Goal: Task Accomplishment & Management: Complete application form

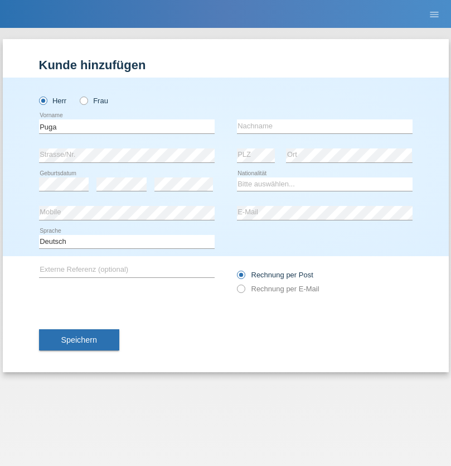
type input "Puga"
click at [325, 126] on input "text" at bounding box center [325, 126] width 176 height 14
type input "Alejandro"
select select "CH"
radio input "true"
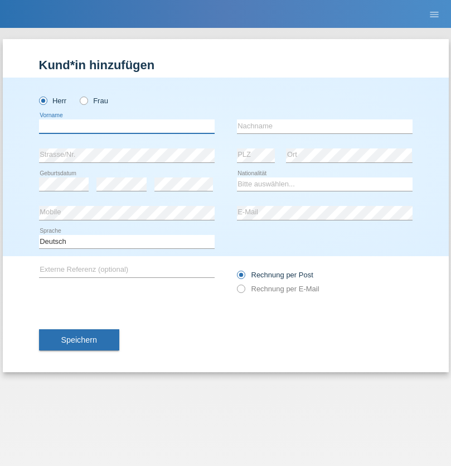
click at [127, 126] on input "text" at bounding box center [127, 126] width 176 height 14
type input "Myriam"
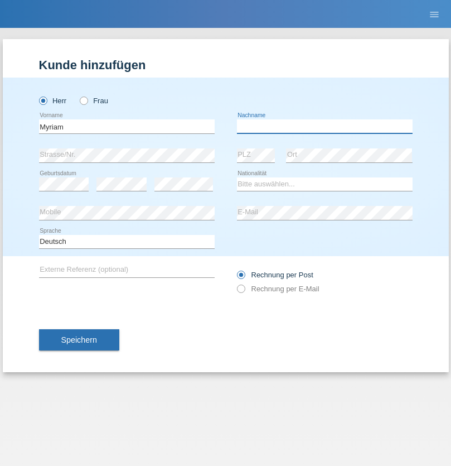
click at [325, 126] on input "text" at bounding box center [325, 126] width 176 height 14
type input "Rhouma"
select select "CH"
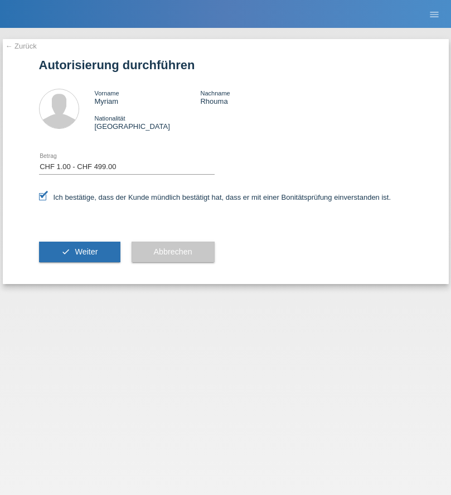
select select "1"
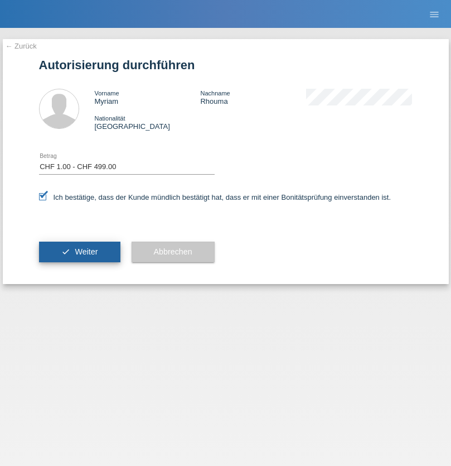
click at [79, 252] on span "Weiter" at bounding box center [86, 251] width 23 height 9
